Goal: Download file/media

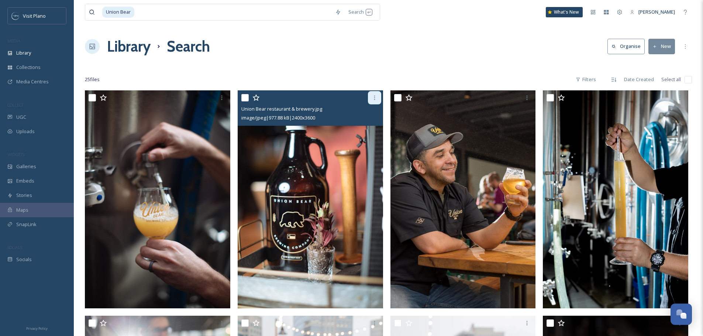
click at [377, 97] on div at bounding box center [374, 97] width 13 height 13
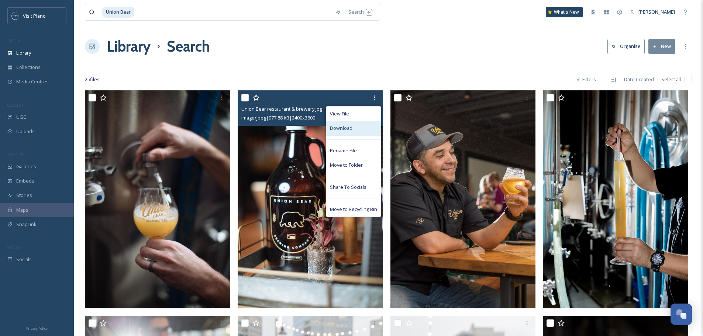
click at [356, 123] on div "Download" at bounding box center [353, 128] width 55 height 14
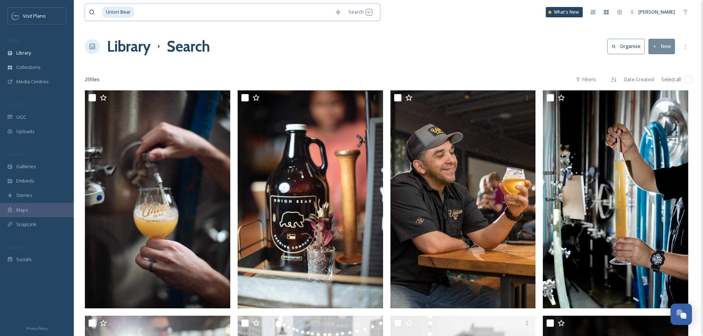
click at [216, 5] on input at bounding box center [233, 12] width 196 height 16
type input "U"
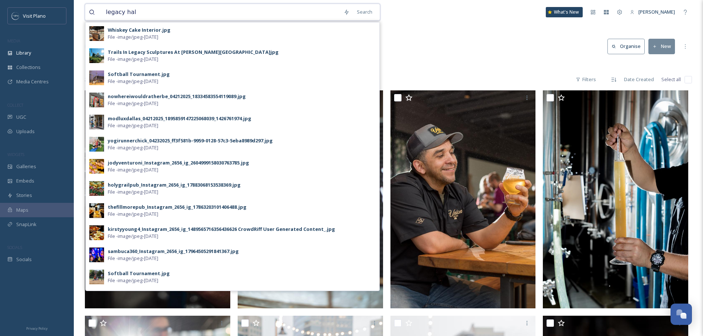
type input "legacy hall"
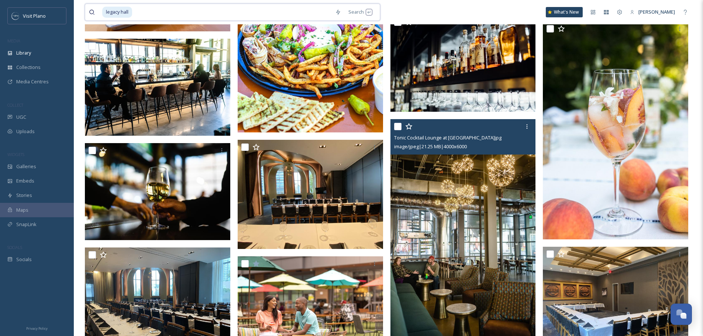
scroll to position [1881, 0]
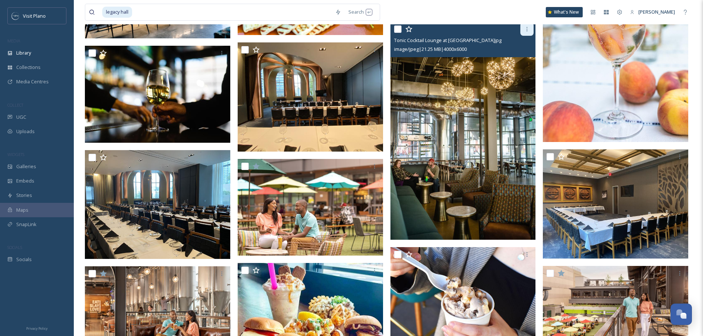
click at [525, 33] on div at bounding box center [526, 28] width 13 height 13
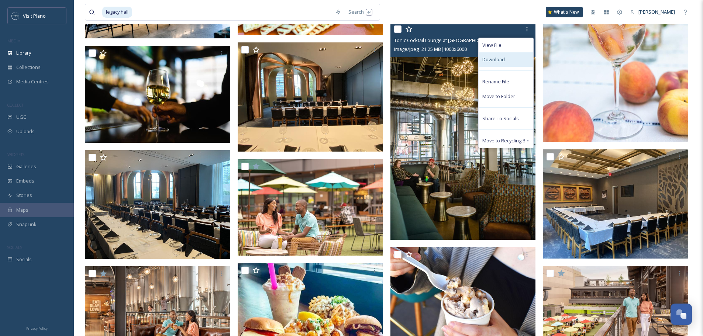
click at [504, 55] on div "Download" at bounding box center [505, 59] width 55 height 14
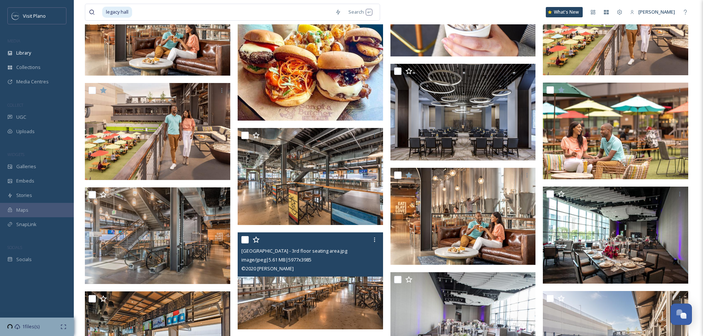
scroll to position [2213, 0]
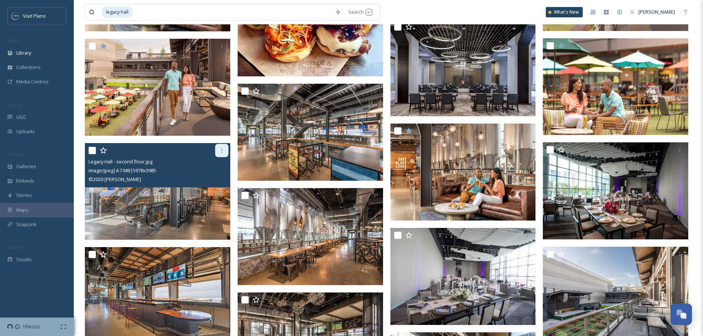
click at [225, 152] on div at bounding box center [221, 150] width 13 height 13
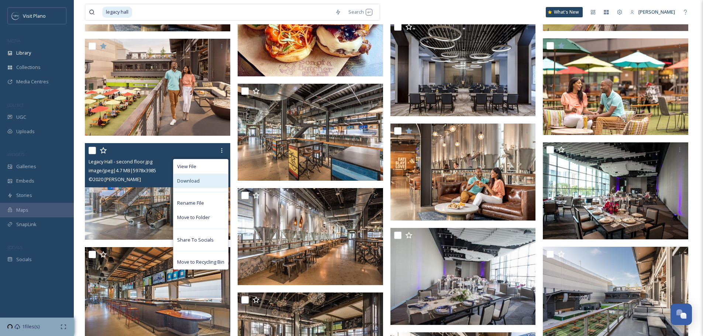
click at [201, 186] on div "Download" at bounding box center [200, 181] width 55 height 14
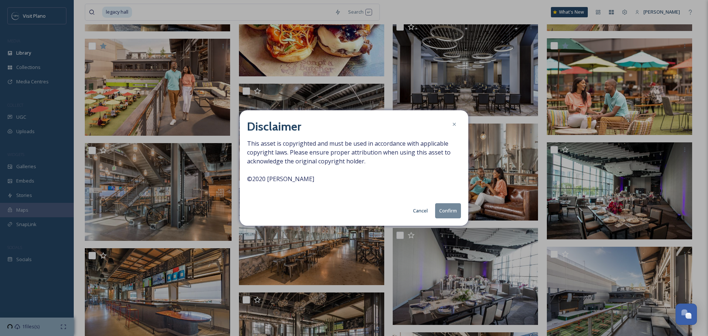
click at [421, 212] on button "Cancel" at bounding box center [420, 211] width 22 height 14
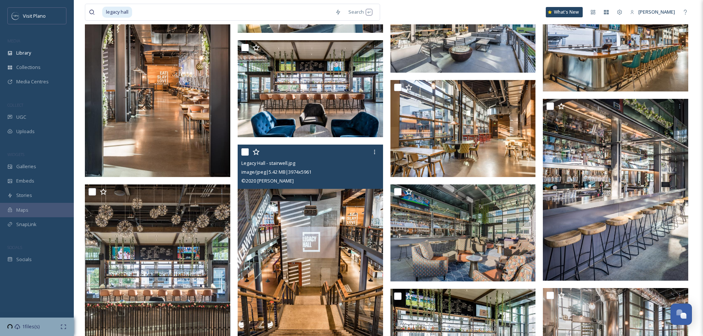
scroll to position [2618, 0]
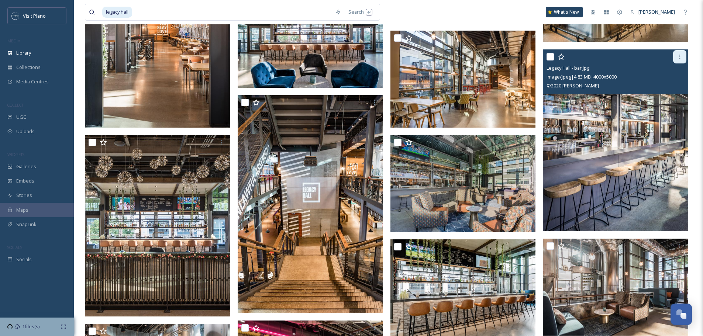
click at [679, 55] on icon at bounding box center [679, 57] width 1 height 4
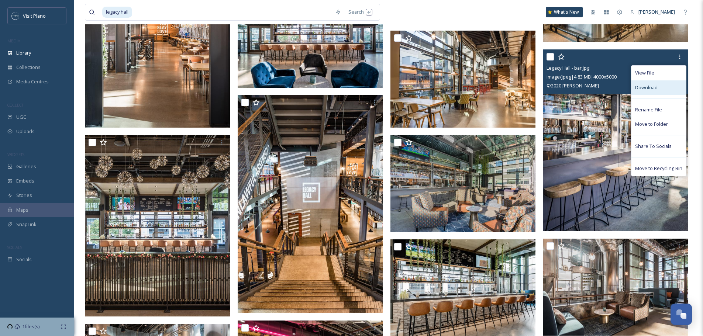
click at [649, 87] on span "Download" at bounding box center [646, 87] width 22 height 7
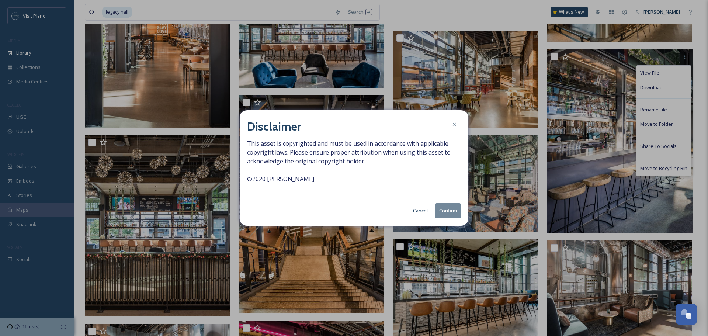
click at [420, 212] on button "Cancel" at bounding box center [420, 211] width 22 height 14
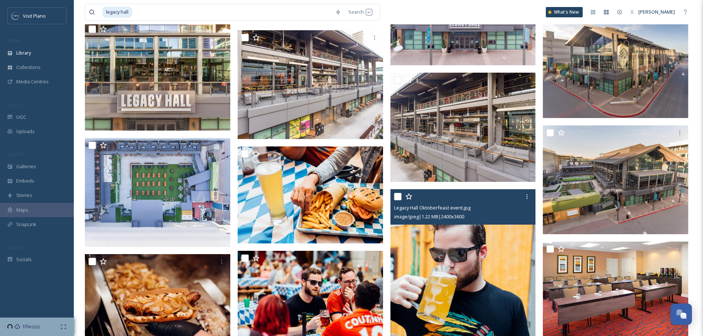
scroll to position [4352, 0]
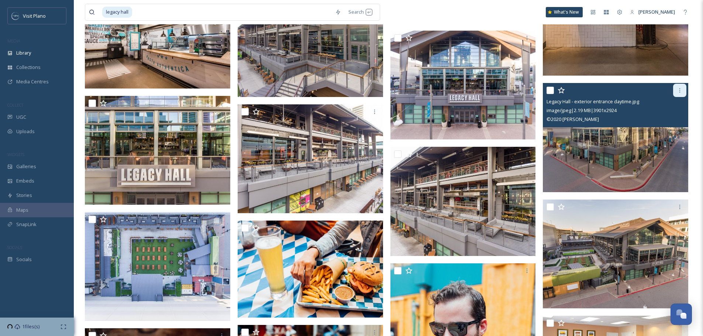
click at [681, 94] on div at bounding box center [679, 90] width 13 height 13
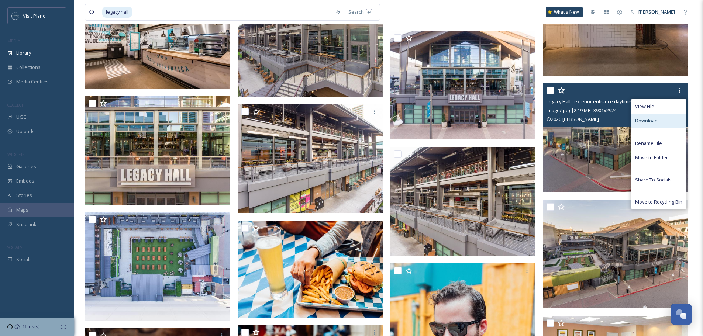
click at [661, 122] on div "Download" at bounding box center [658, 121] width 55 height 14
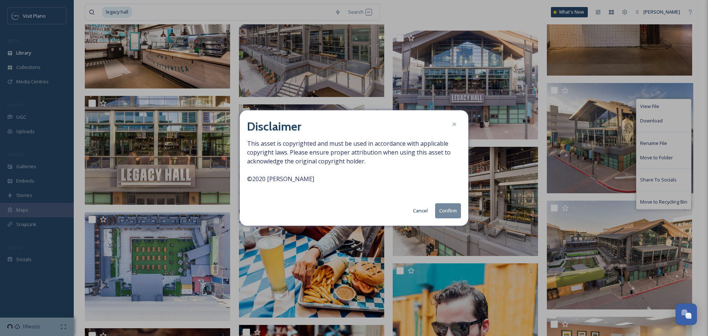
click at [420, 209] on button "Cancel" at bounding box center [420, 211] width 22 height 14
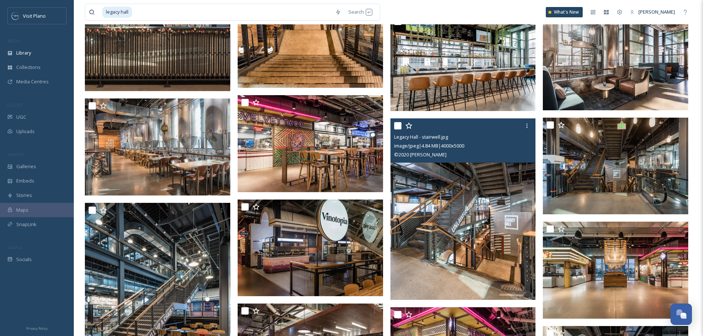
scroll to position [2840, 0]
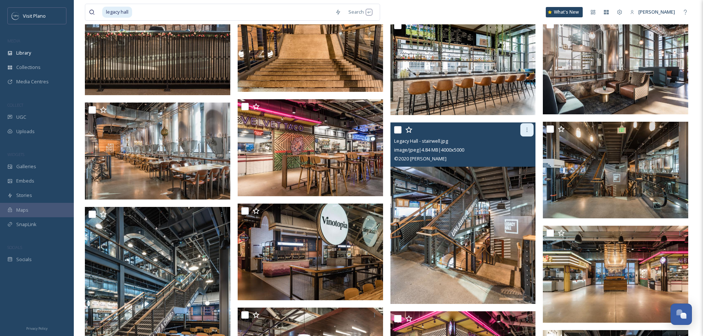
click at [525, 132] on icon at bounding box center [527, 130] width 6 height 6
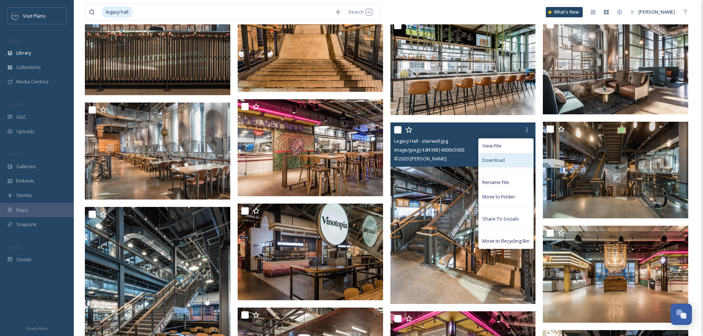
click at [497, 160] on span "Download" at bounding box center [493, 160] width 22 height 7
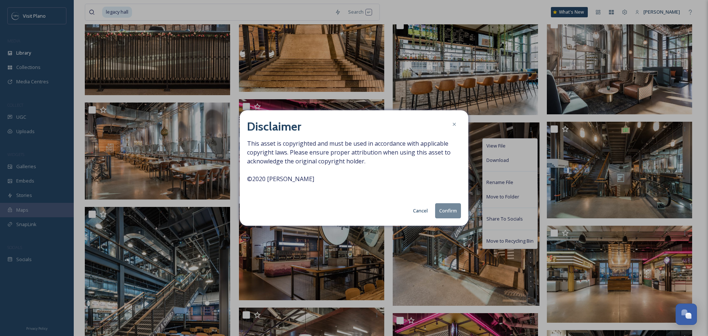
click at [440, 211] on button "Confirm" at bounding box center [448, 210] width 26 height 15
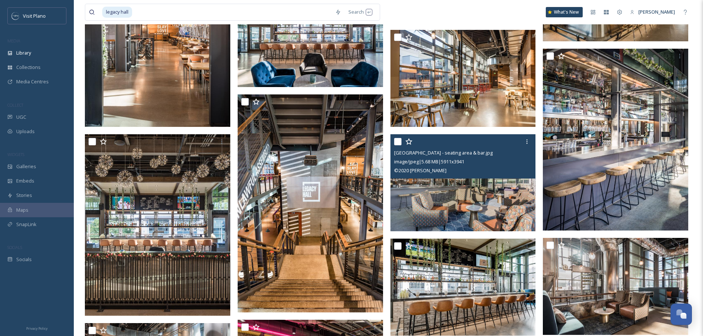
scroll to position [2618, 0]
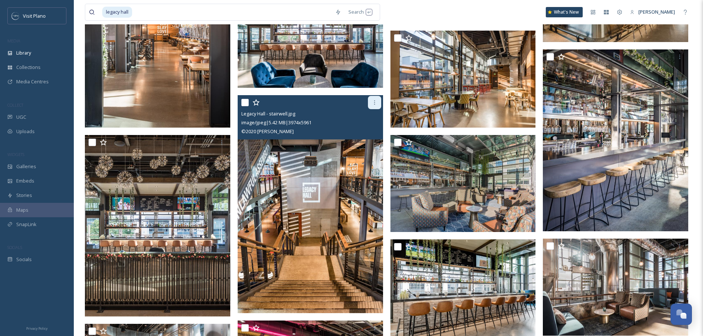
click at [378, 102] on div at bounding box center [374, 102] width 13 height 13
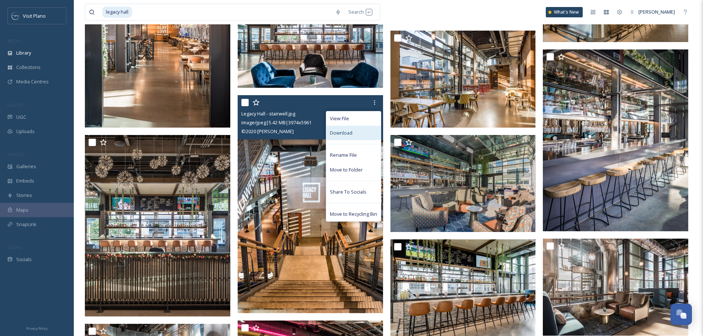
click at [349, 133] on span "Download" at bounding box center [341, 132] width 22 height 7
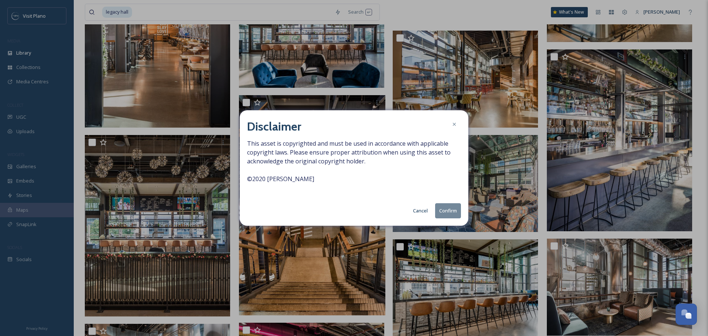
click at [447, 207] on button "Confirm" at bounding box center [448, 210] width 26 height 15
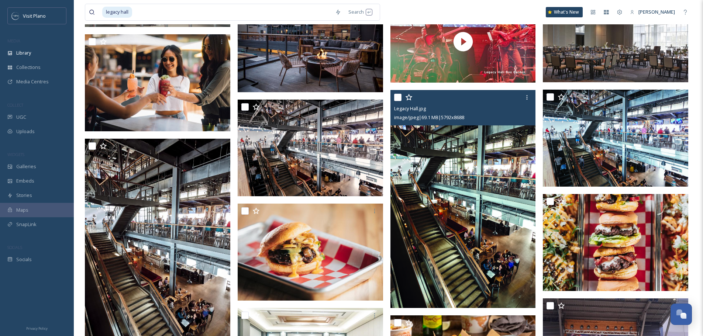
scroll to position [1254, 0]
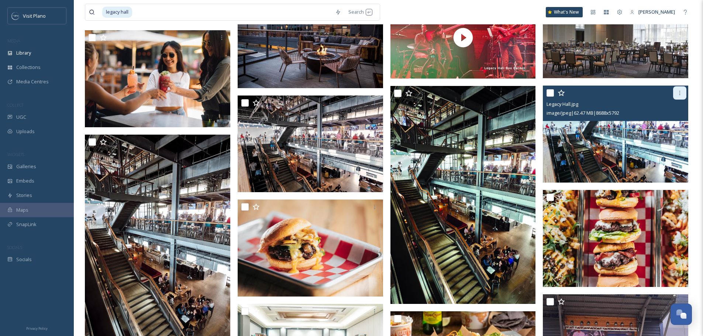
click at [677, 92] on icon at bounding box center [679, 93] width 6 height 6
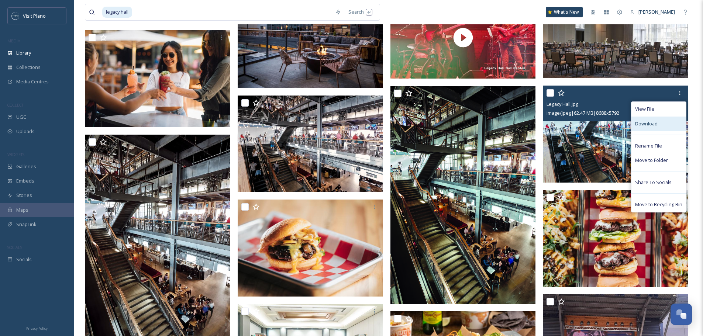
click at [642, 119] on div "Download" at bounding box center [658, 124] width 55 height 14
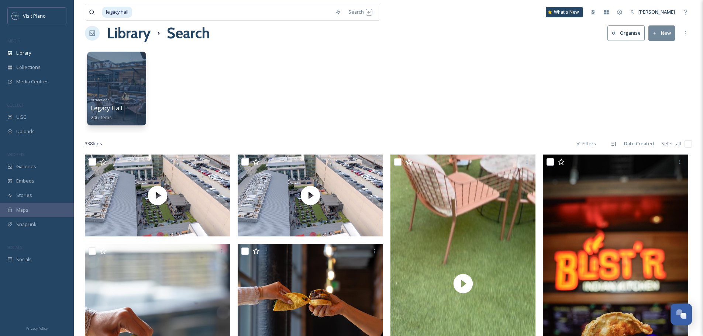
scroll to position [0, 0]
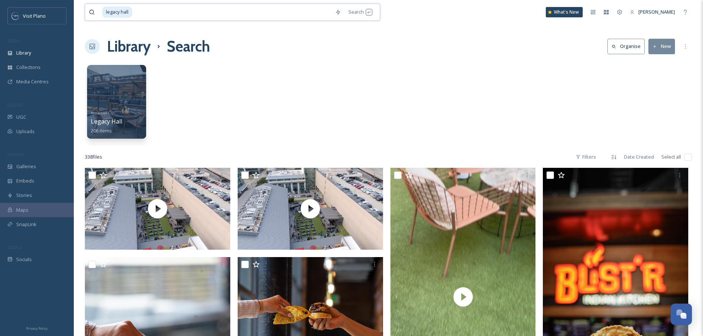
click at [191, 9] on input at bounding box center [232, 12] width 198 height 16
type input "l"
type input "urban crust"
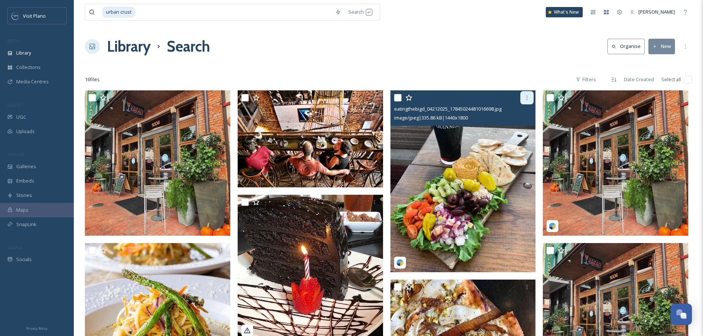
click at [526, 100] on icon at bounding box center [527, 98] width 6 height 6
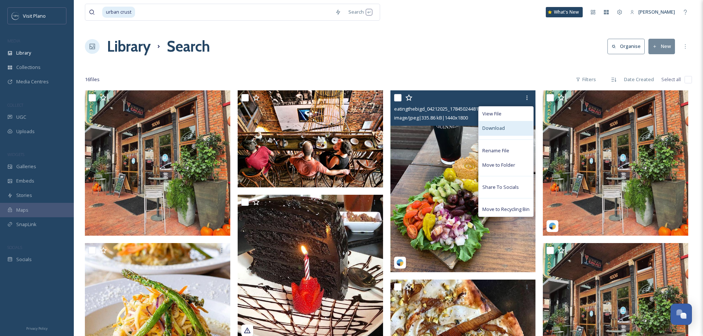
click at [497, 132] on div "Download" at bounding box center [505, 128] width 55 height 14
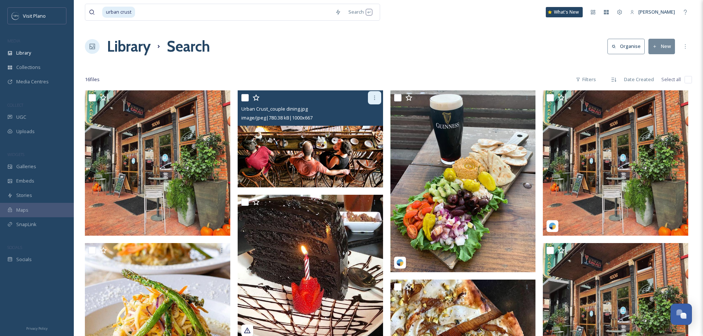
click at [371, 95] on icon at bounding box center [374, 98] width 6 height 6
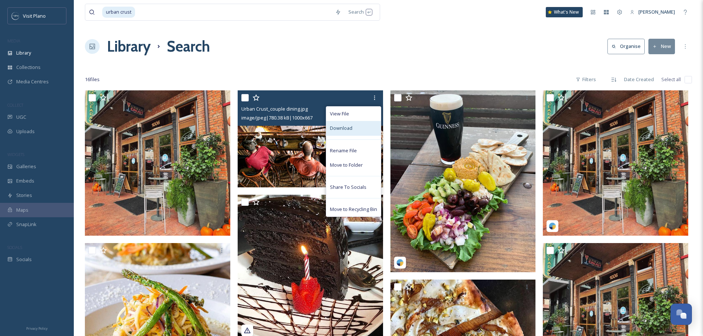
click at [349, 135] on div "Download" at bounding box center [353, 128] width 55 height 14
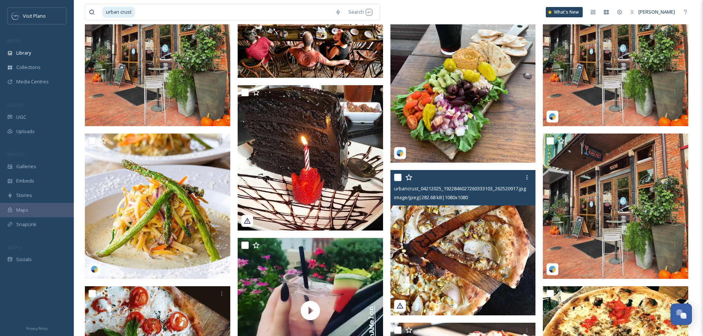
scroll to position [74, 0]
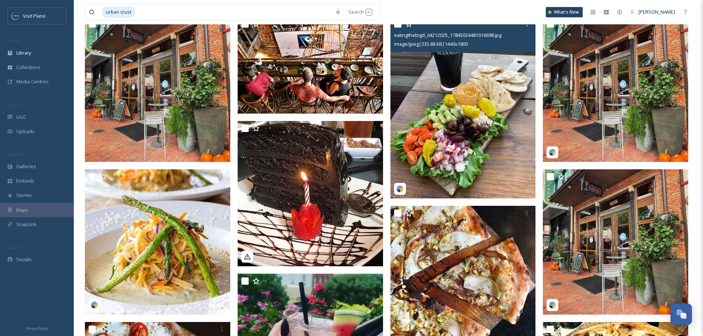
click at [433, 151] on img at bounding box center [462, 108] width 145 height 182
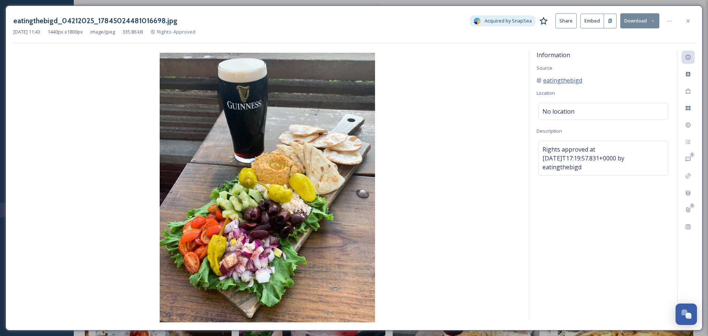
click at [558, 79] on span "eatingthebigd" at bounding box center [562, 80] width 39 height 9
click at [686, 19] on icon at bounding box center [688, 21] width 6 height 6
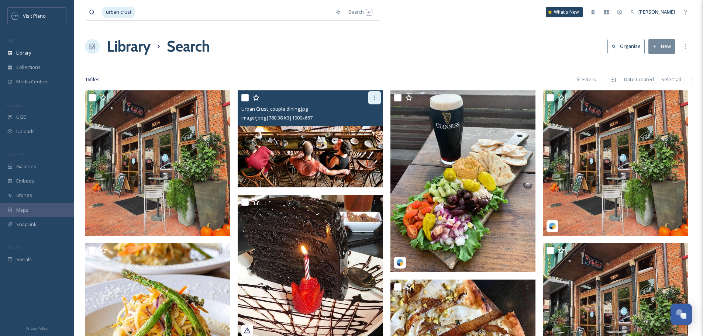
click at [371, 100] on icon at bounding box center [374, 98] width 6 height 6
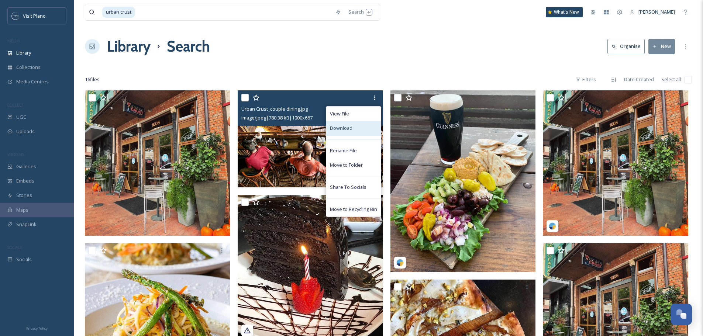
click at [353, 129] on div "Download" at bounding box center [353, 128] width 55 height 14
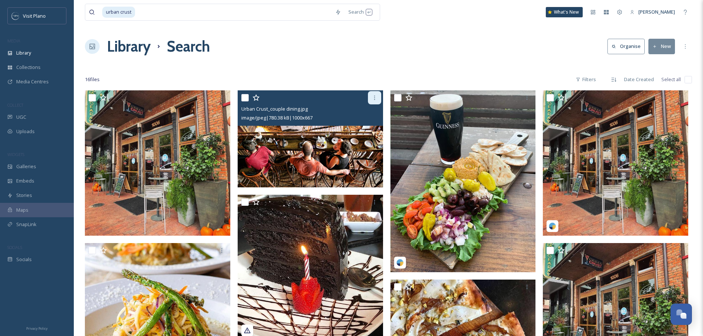
click at [378, 99] on div at bounding box center [374, 97] width 13 height 13
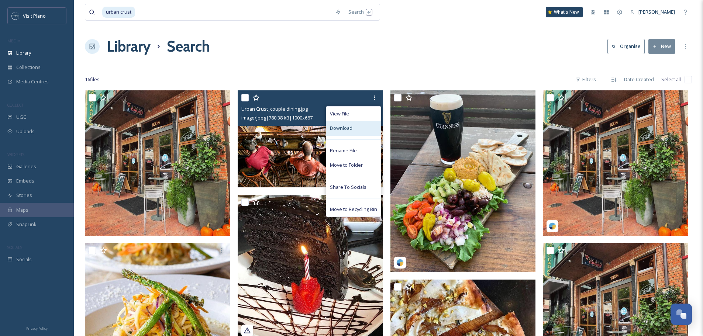
click at [351, 135] on div "Download" at bounding box center [353, 128] width 55 height 14
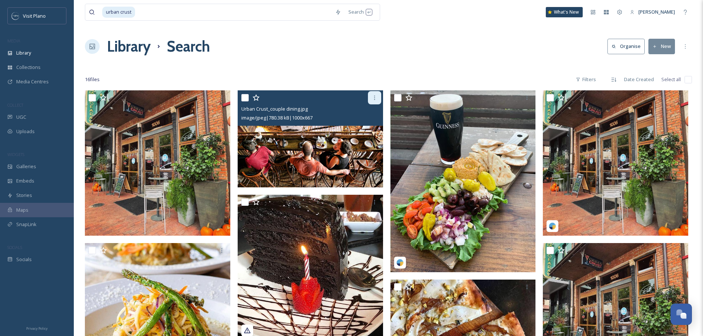
click at [371, 101] on div at bounding box center [374, 97] width 13 height 13
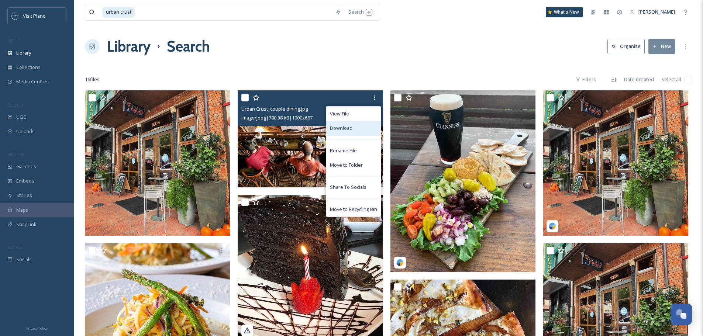
click at [351, 133] on div "Download" at bounding box center [353, 128] width 55 height 14
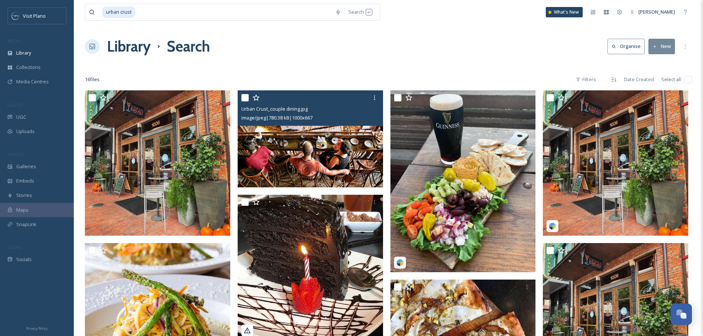
click at [284, 152] on img at bounding box center [310, 138] width 145 height 97
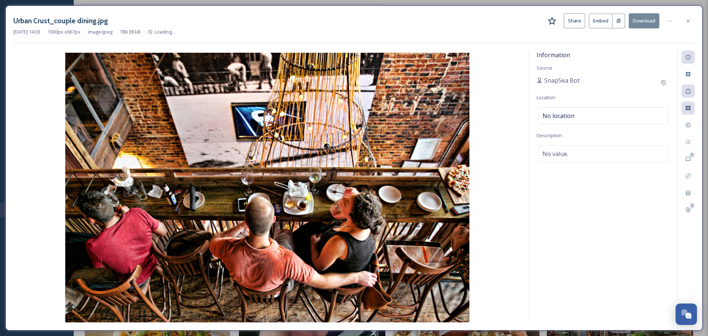
click at [650, 19] on button "Download" at bounding box center [644, 20] width 31 height 15
click at [639, 21] on button "Download" at bounding box center [644, 20] width 31 height 15
click at [674, 23] on div at bounding box center [669, 20] width 13 height 13
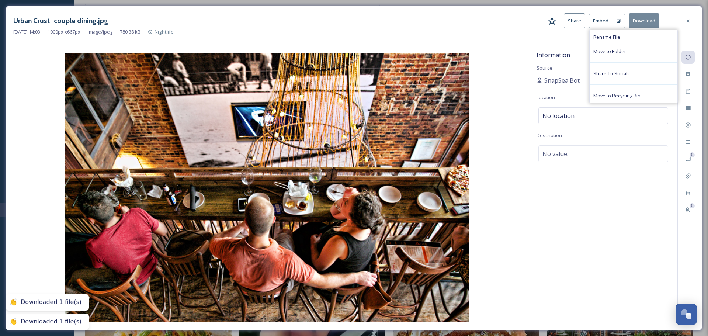
click at [487, 27] on div "Urban Crust_couple dining.jpg Share Embed Download Rename File Move to Folder S…" at bounding box center [354, 20] width 682 height 15
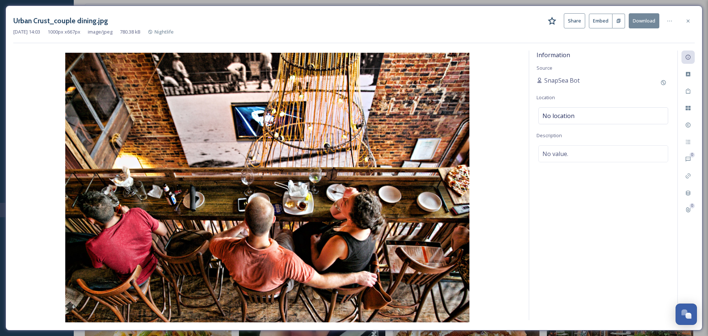
click at [647, 24] on button "Download" at bounding box center [644, 20] width 31 height 15
click at [641, 24] on button "Download" at bounding box center [644, 20] width 31 height 15
